Goal: Task Accomplishment & Management: Use online tool/utility

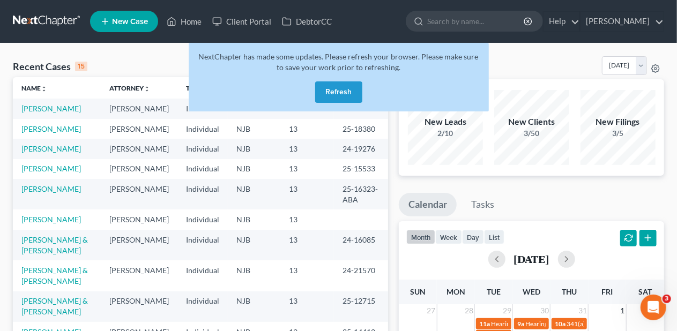
click at [334, 87] on button "Refresh" at bounding box center [338, 91] width 47 height 21
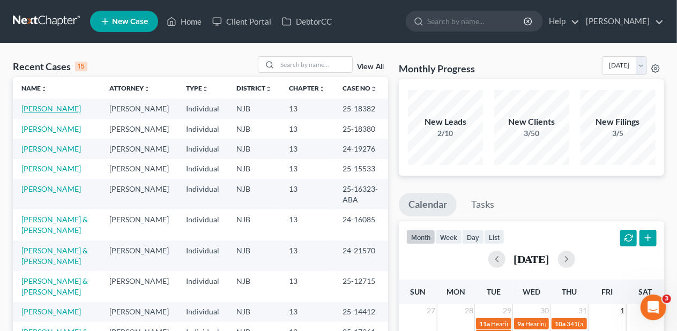
click at [56, 107] on link "[PERSON_NAME]" at bounding box center [50, 108] width 59 height 9
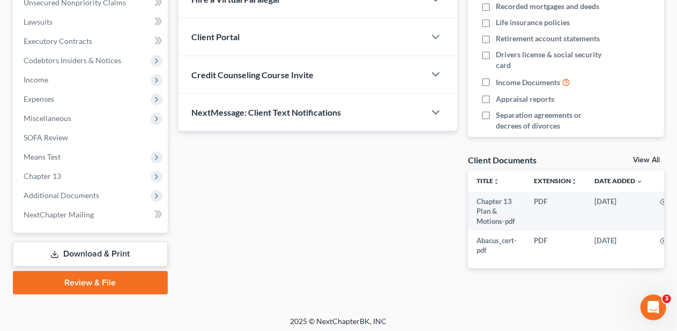
scroll to position [277, 0]
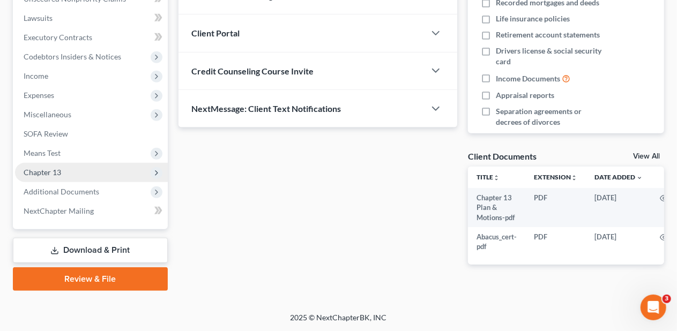
click at [104, 170] on span "Chapter 13" at bounding box center [91, 172] width 153 height 19
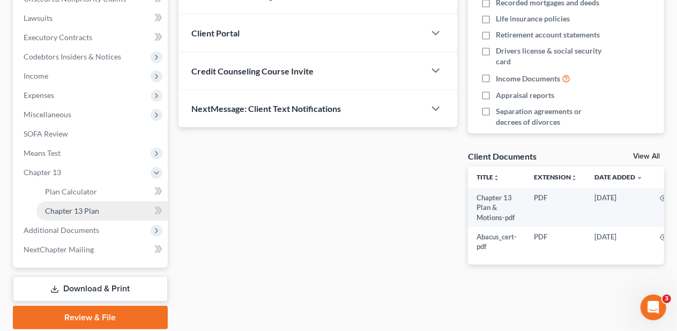
click at [114, 207] on link "Chapter 13 Plan" at bounding box center [101, 211] width 131 height 19
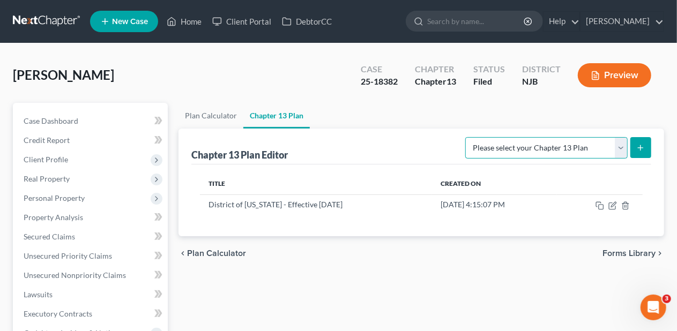
click at [623, 146] on select "Please select your Chapter 13 Plan District of [US_STATE] - Effective [DATE] Di…" at bounding box center [546, 147] width 162 height 21
select select "0"
click at [465, 137] on select "Please select your Chapter 13 Plan District of [US_STATE] - Effective [DATE] Di…" at bounding box center [546, 147] width 162 height 21
click at [644, 148] on icon "submit" at bounding box center [640, 148] width 9 height 9
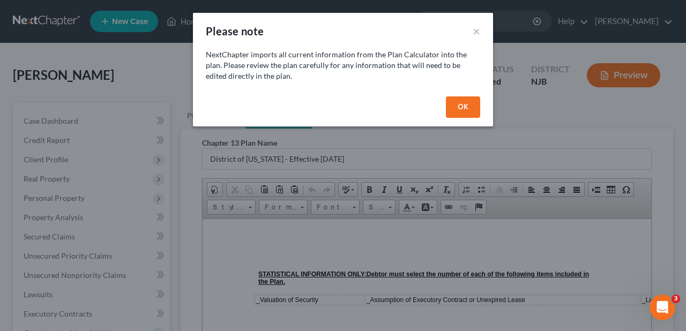
click at [459, 104] on button "OK" at bounding box center [463, 106] width 34 height 21
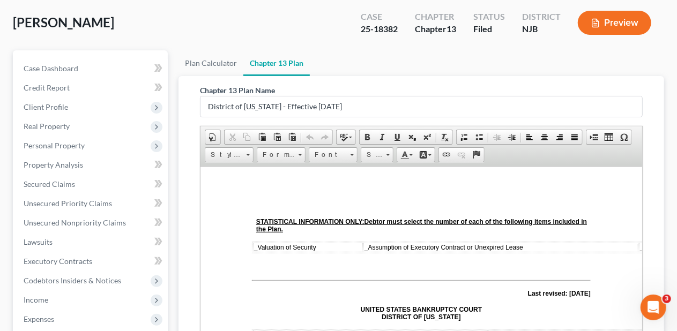
scroll to position [46, 0]
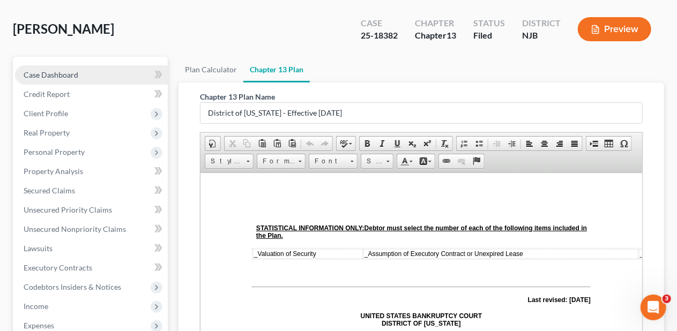
click at [96, 73] on link "Case Dashboard" at bounding box center [91, 74] width 153 height 19
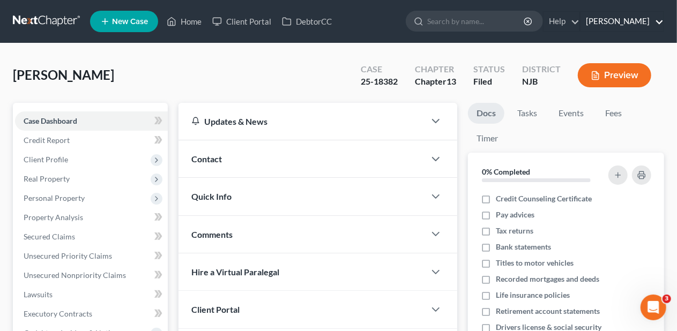
click at [638, 23] on link "[PERSON_NAME]" at bounding box center [621, 21] width 83 height 19
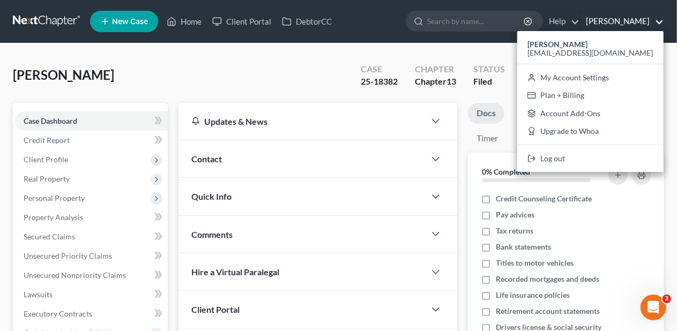
click at [327, 56] on div "[PERSON_NAME] Upgraded Case 25-18382 Chapter Chapter 13 Status [GEOGRAPHIC_DATA…" at bounding box center [338, 79] width 651 height 47
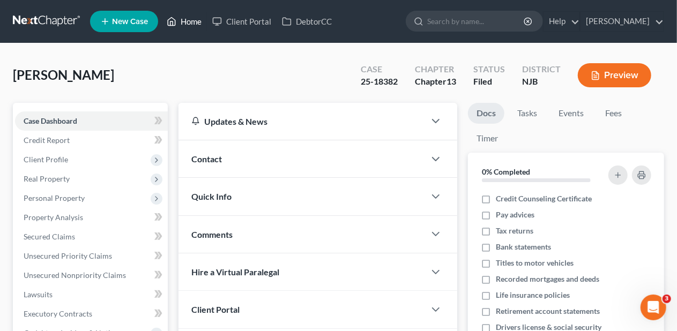
click at [192, 18] on link "Home" at bounding box center [184, 21] width 46 height 19
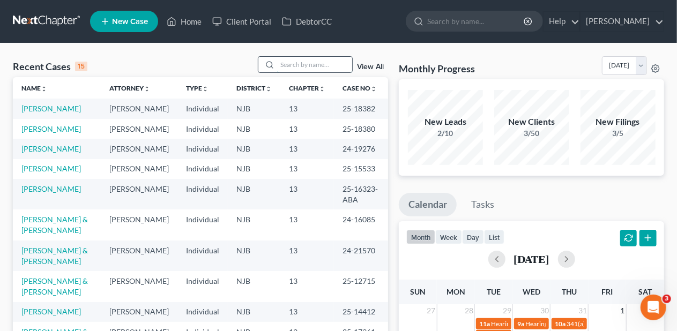
click at [286, 62] on input "search" at bounding box center [314, 65] width 75 height 16
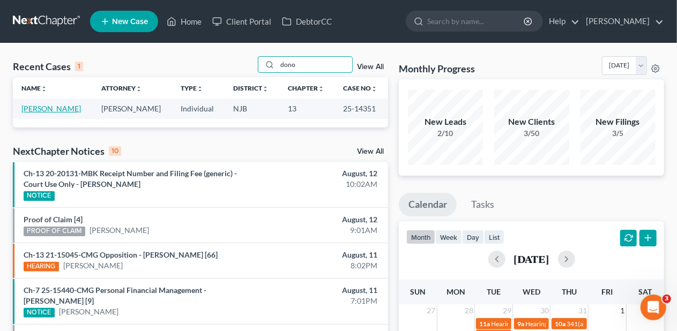
type input "dono"
click at [68, 109] on link "[PERSON_NAME]" at bounding box center [50, 108] width 59 height 9
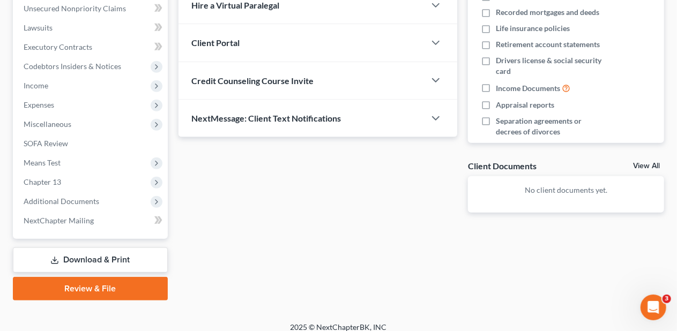
scroll to position [276, 0]
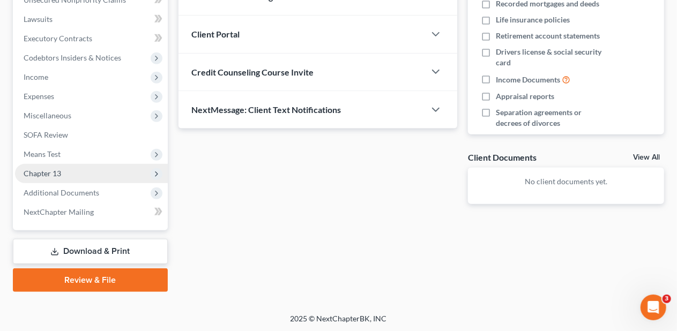
click at [103, 169] on span "Chapter 13" at bounding box center [91, 173] width 153 height 19
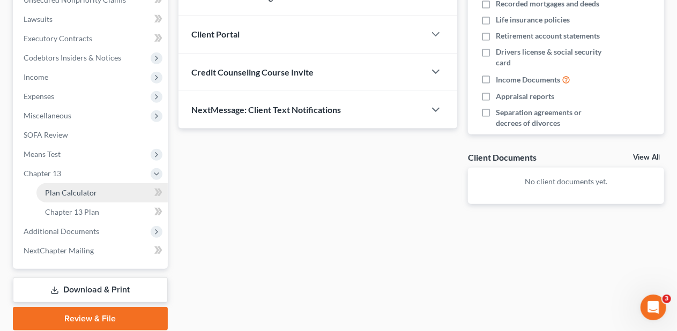
click at [111, 192] on link "Plan Calculator" at bounding box center [101, 192] width 131 height 19
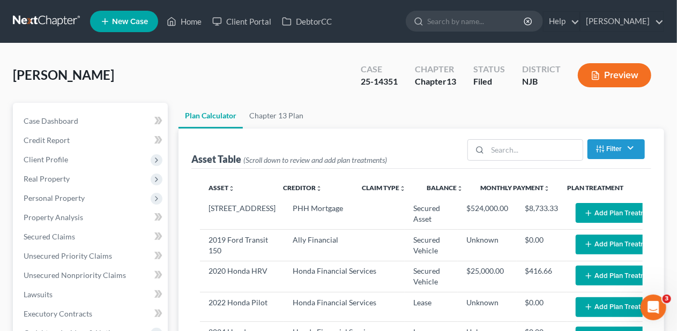
select select "59"
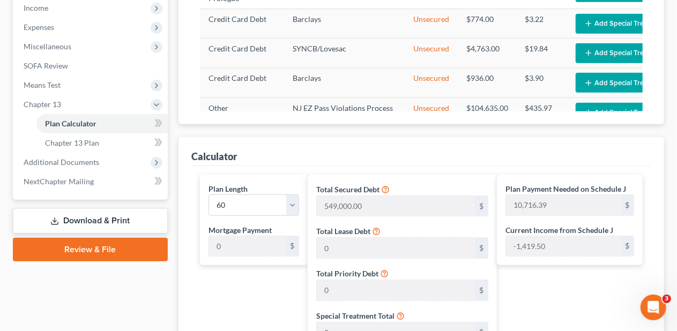
scroll to position [322, 0]
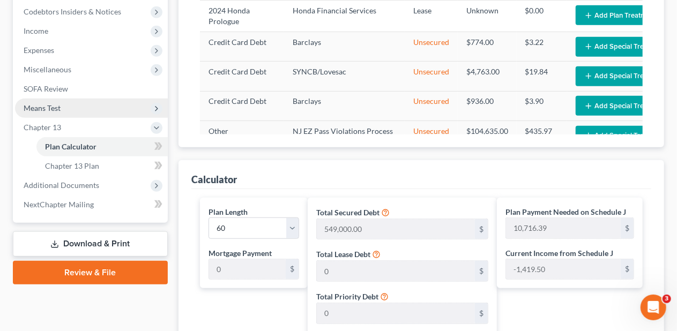
click at [103, 104] on span "Means Test" at bounding box center [91, 108] width 153 height 19
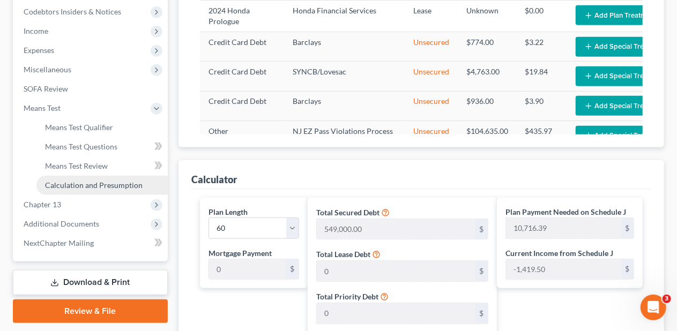
click at [99, 184] on span "Calculation and Presumption" at bounding box center [94, 185] width 98 height 9
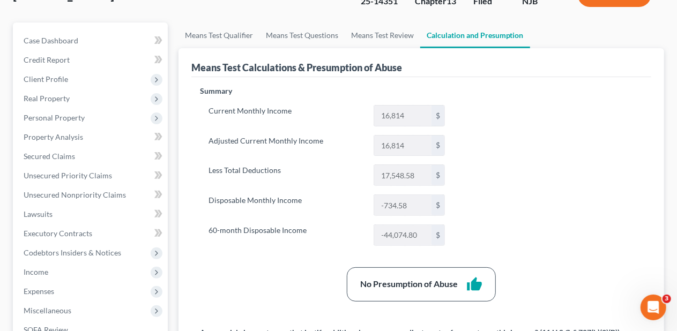
scroll to position [54, 0]
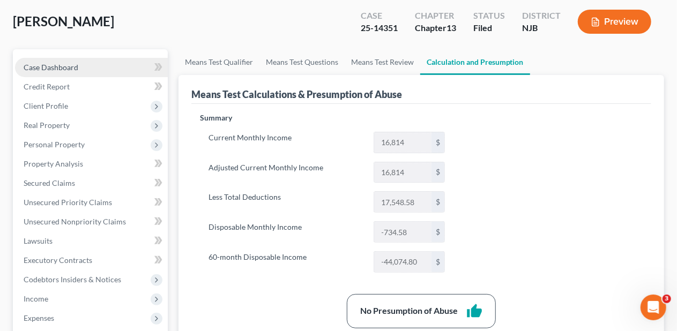
click at [78, 62] on link "Case Dashboard" at bounding box center [91, 67] width 153 height 19
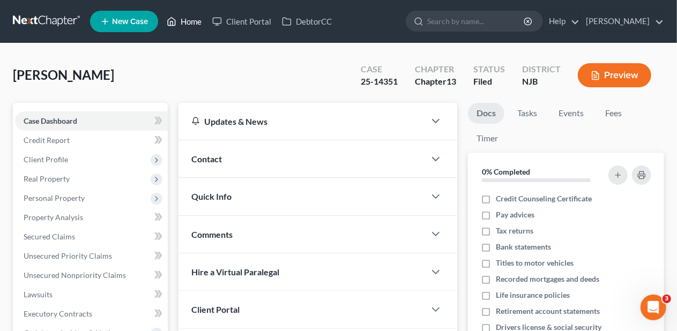
click at [189, 18] on link "Home" at bounding box center [184, 21] width 46 height 19
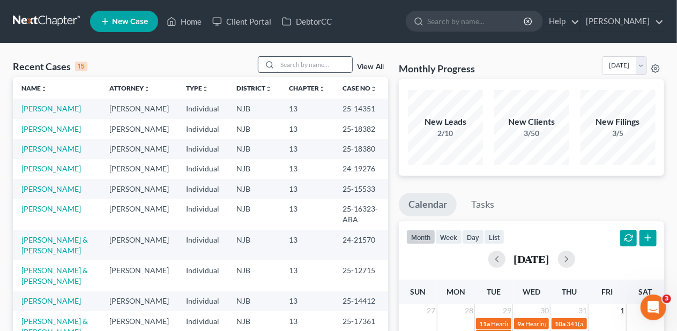
click at [281, 59] on input "search" at bounding box center [314, 65] width 75 height 16
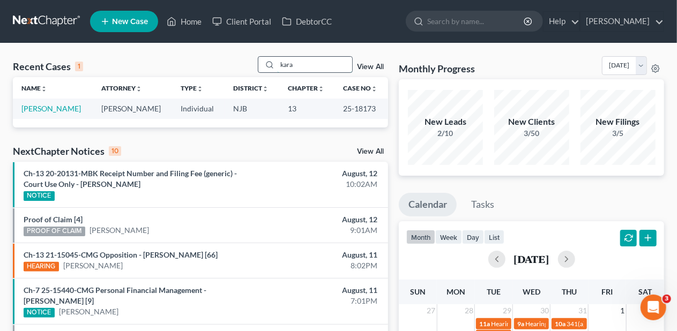
click at [301, 61] on input "kara" at bounding box center [314, 65] width 75 height 16
type input "k"
type input "[PERSON_NAME]"
